Goal: Information Seeking & Learning: Learn about a topic

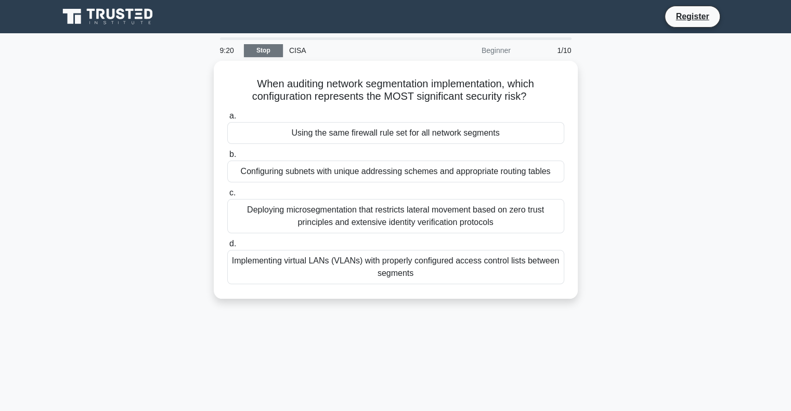
click at [261, 51] on link "Stop" at bounding box center [263, 50] width 39 height 13
